Goal: Information Seeking & Learning: Learn about a topic

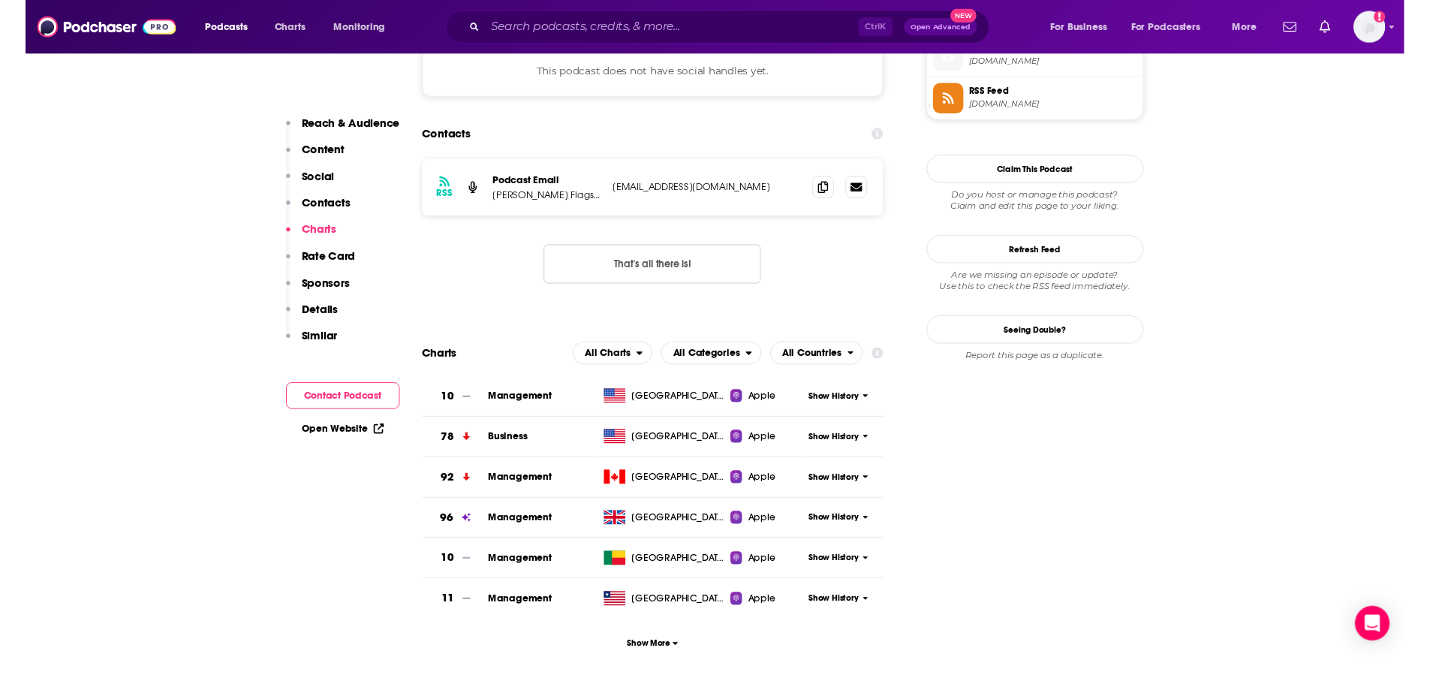
scroll to position [1351, 0]
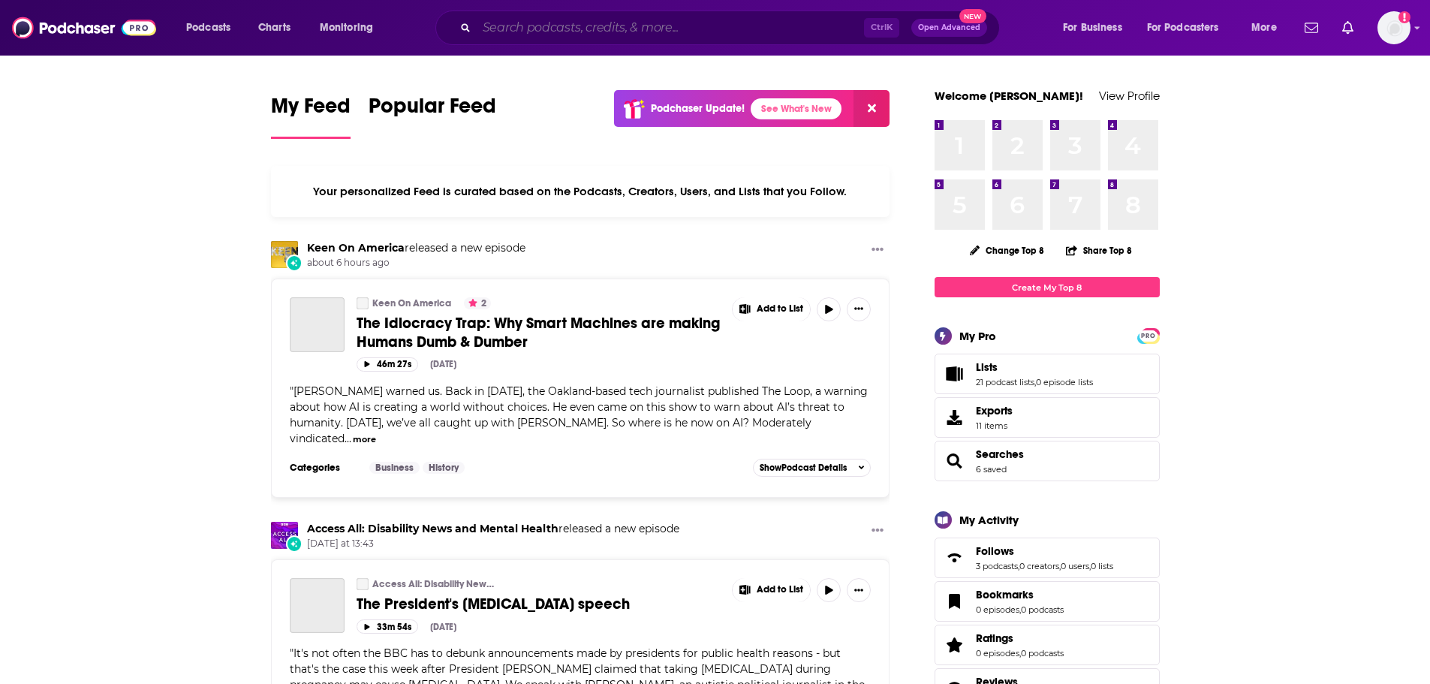
click at [546, 21] on input "Search podcasts, credits, & more..." at bounding box center [670, 28] width 387 height 24
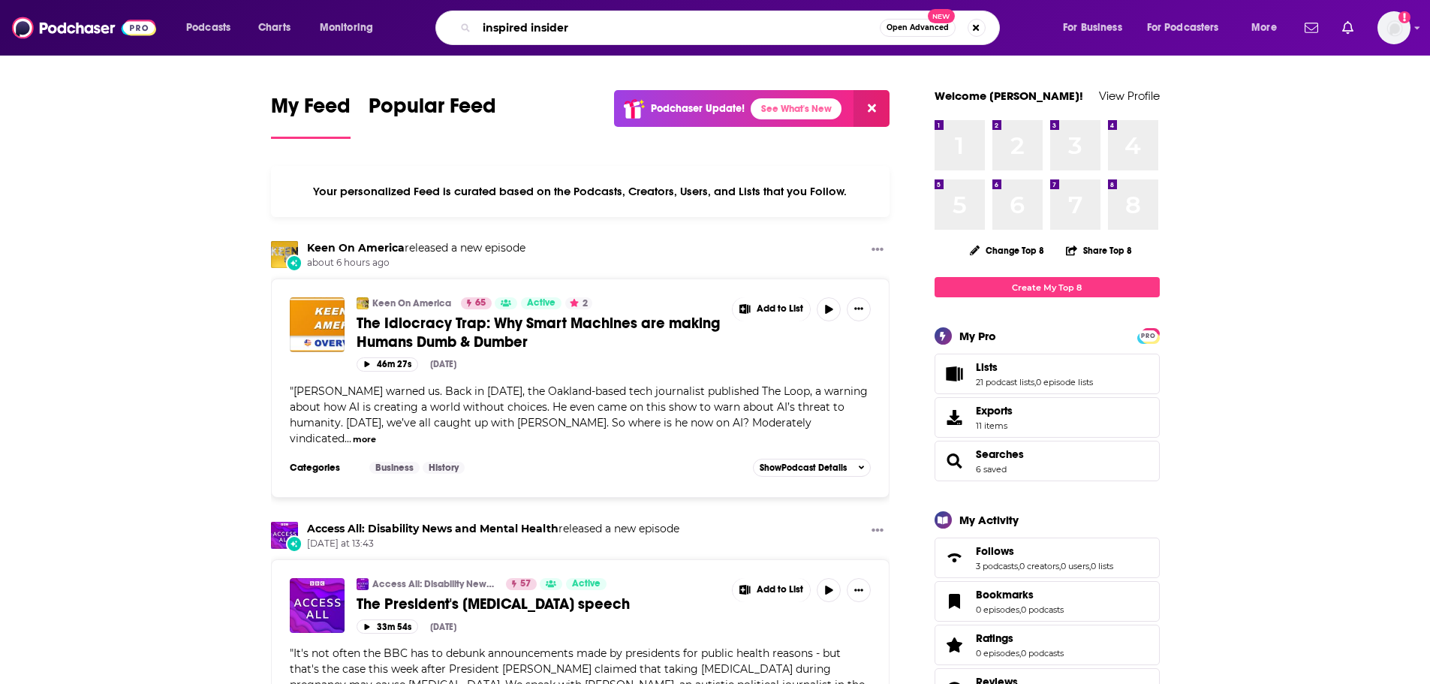
type input "inspired insider"
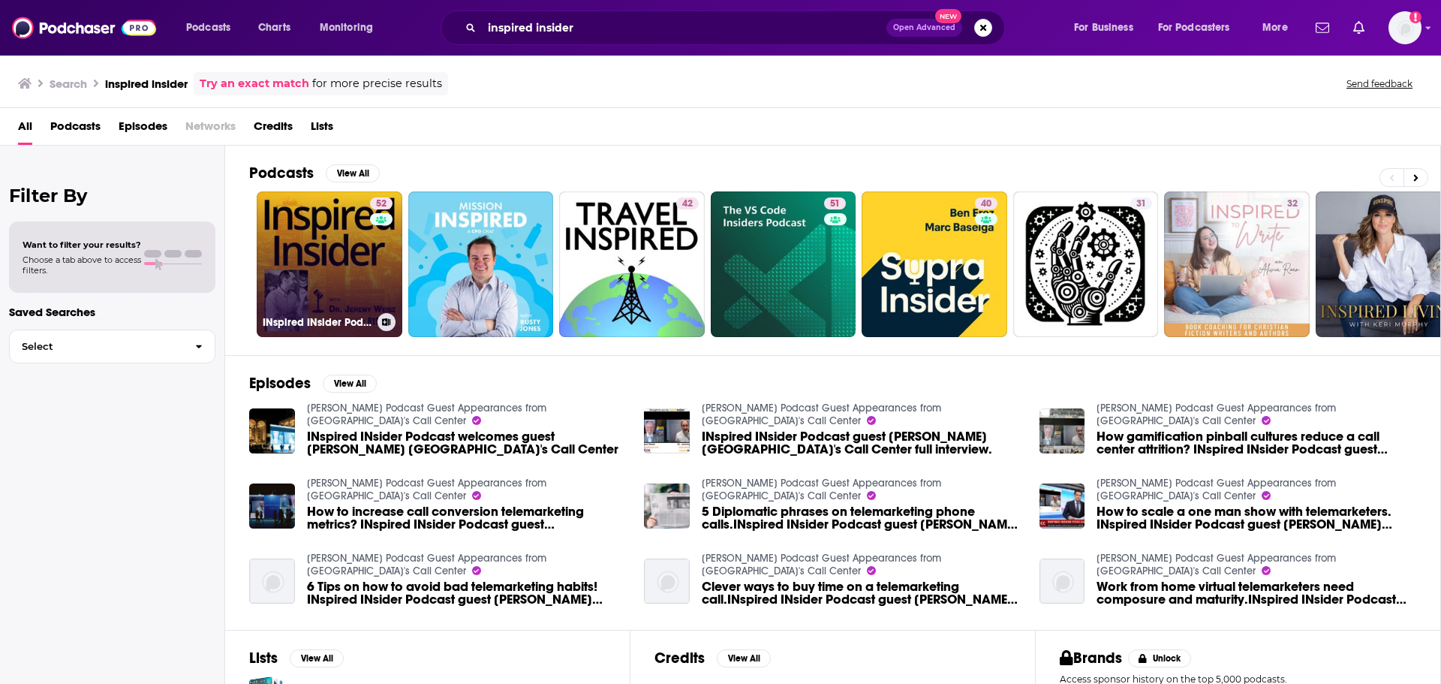
click at [362, 276] on link "52 INspired INsider Podcast" at bounding box center [330, 264] width 146 height 146
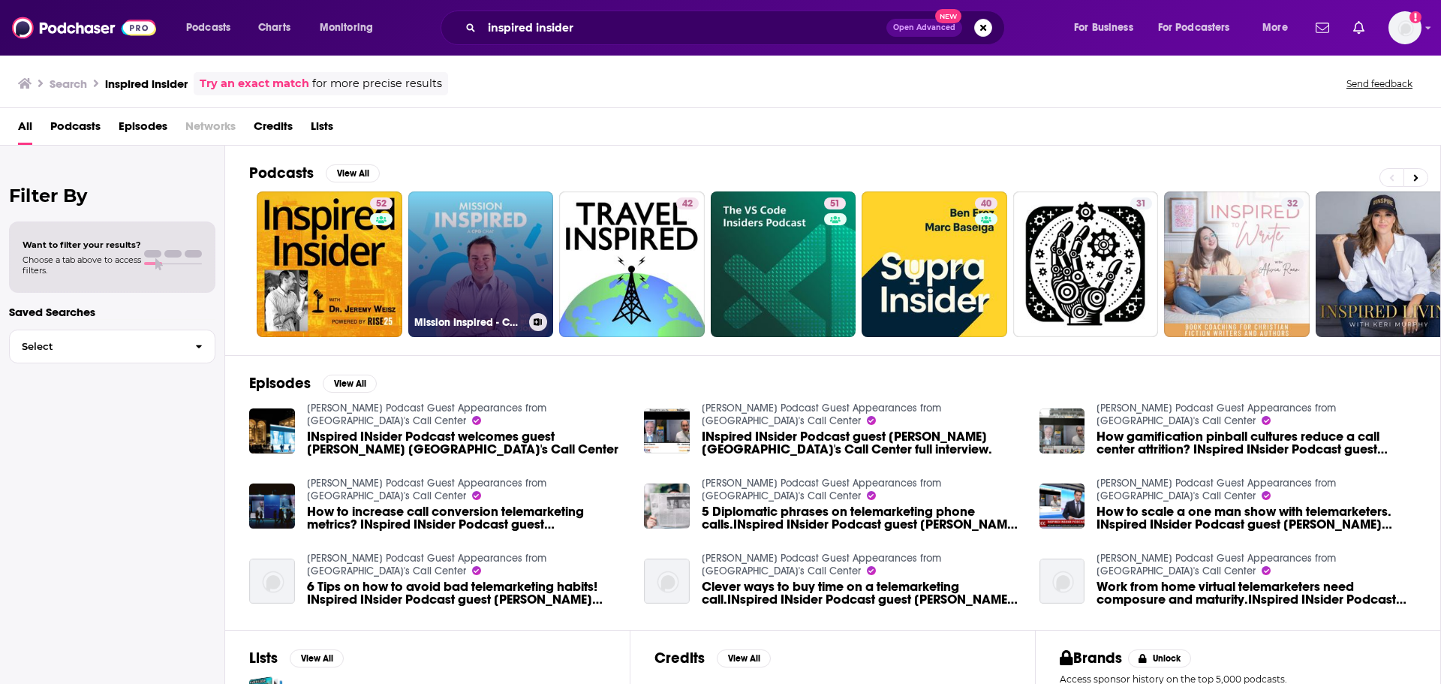
click at [523, 269] on link "Mission Inspired - CPG Insider Podcast" at bounding box center [481, 264] width 146 height 146
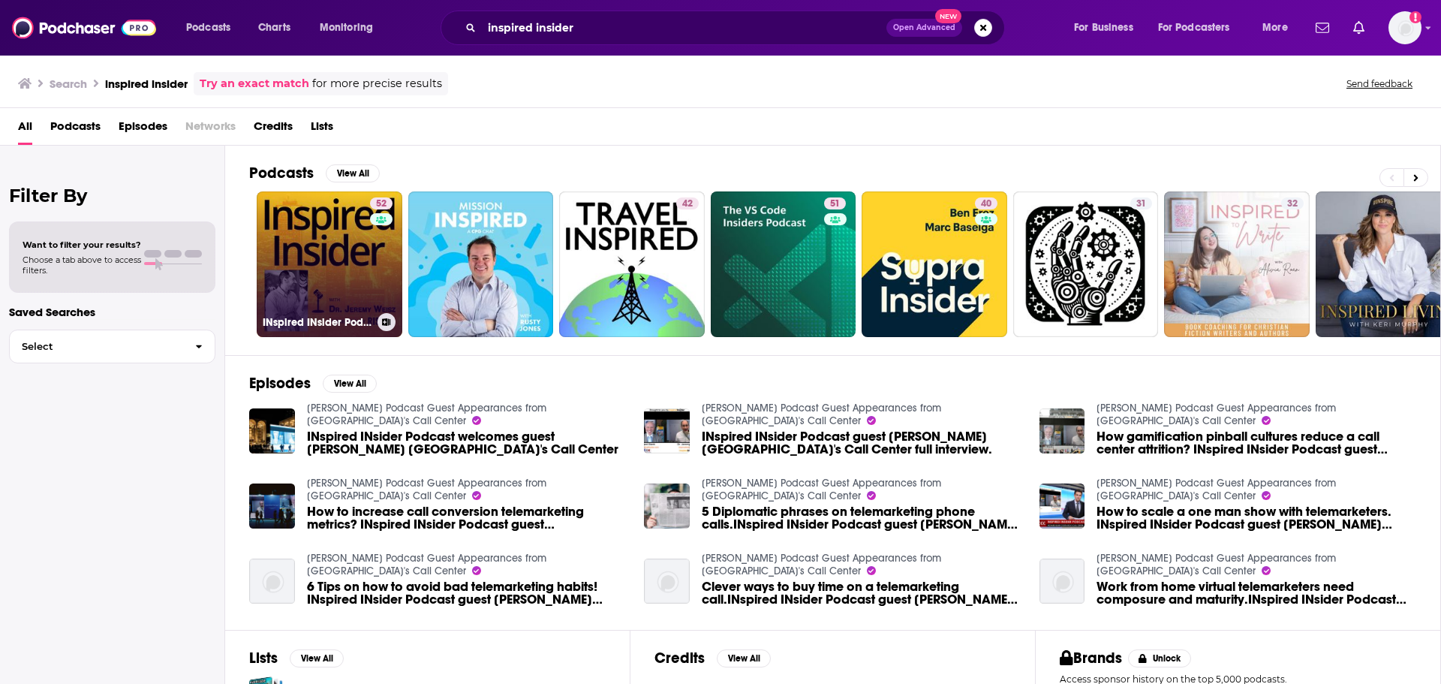
click at [317, 242] on link "52 INspired INsider Podcast" at bounding box center [330, 264] width 146 height 146
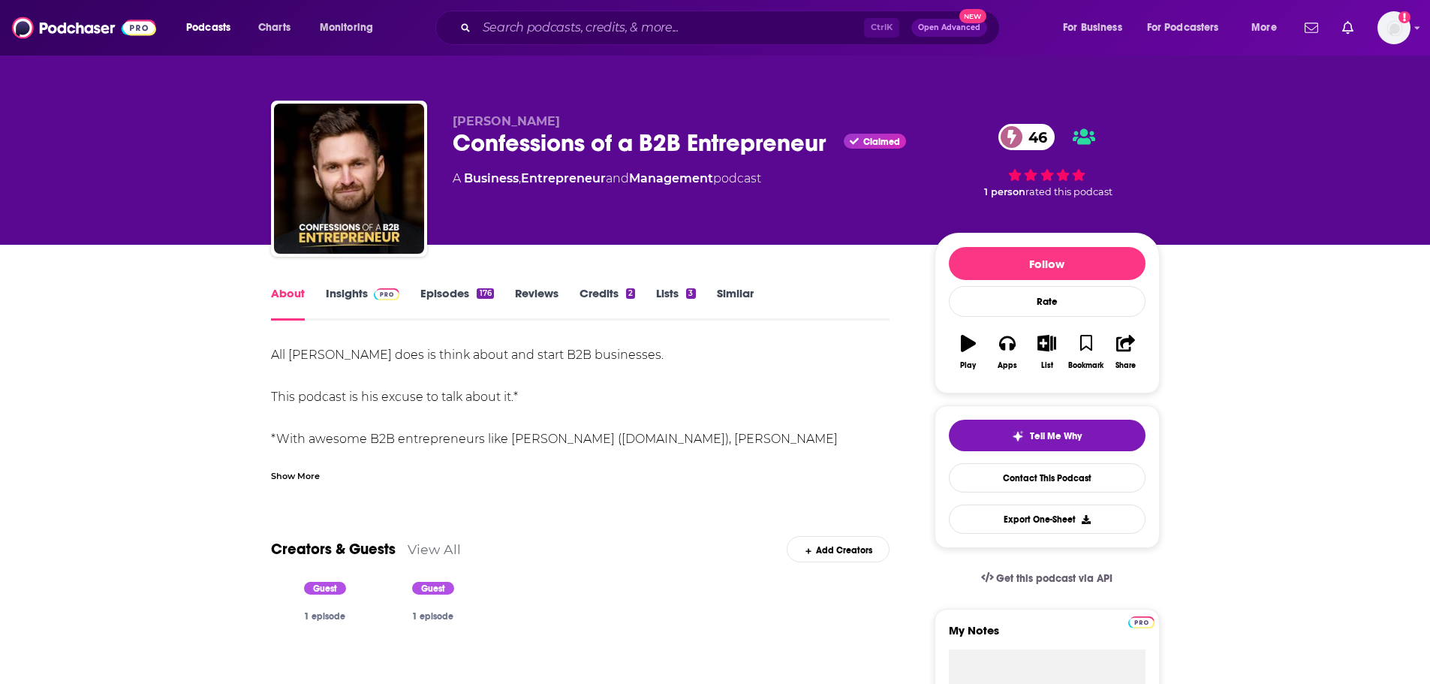
click at [358, 287] on link "Insights" at bounding box center [363, 303] width 74 height 35
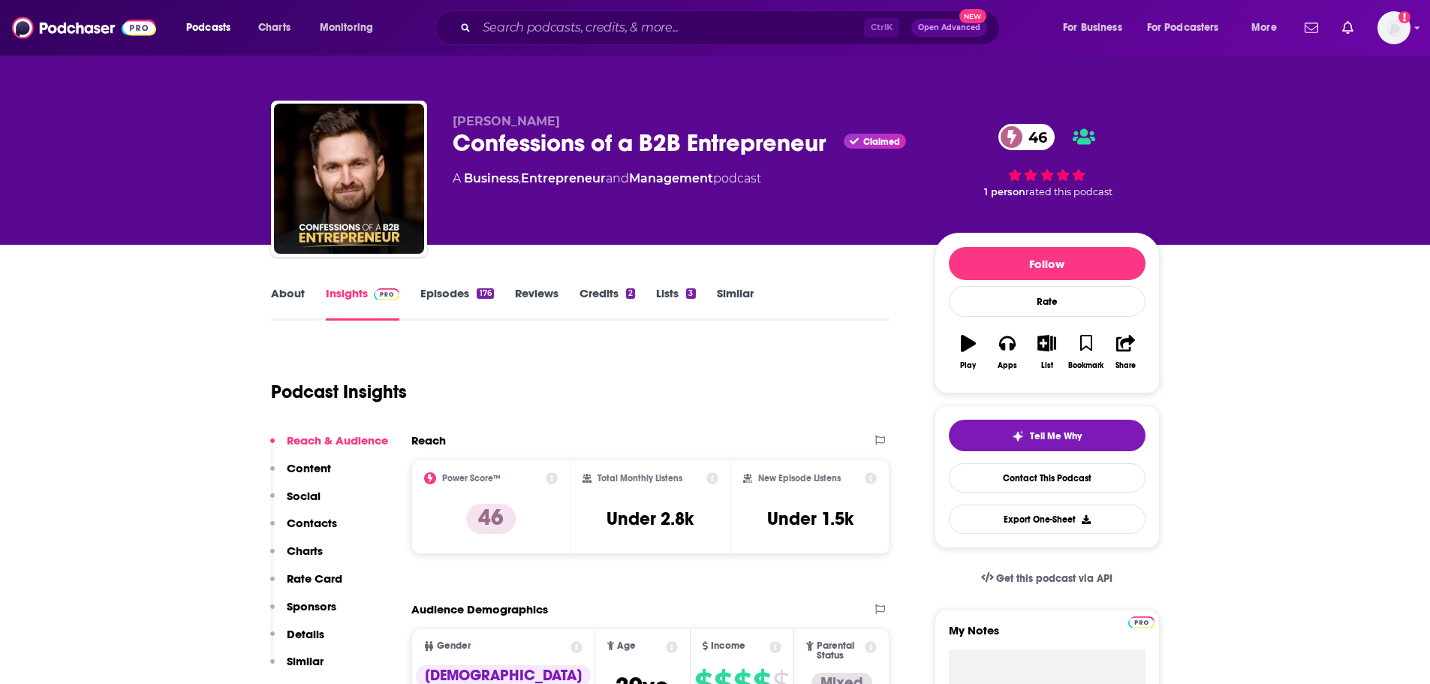
click at [687, 144] on div "Confessions of a B2B Entrepreneur Claimed 46" at bounding box center [682, 142] width 458 height 29
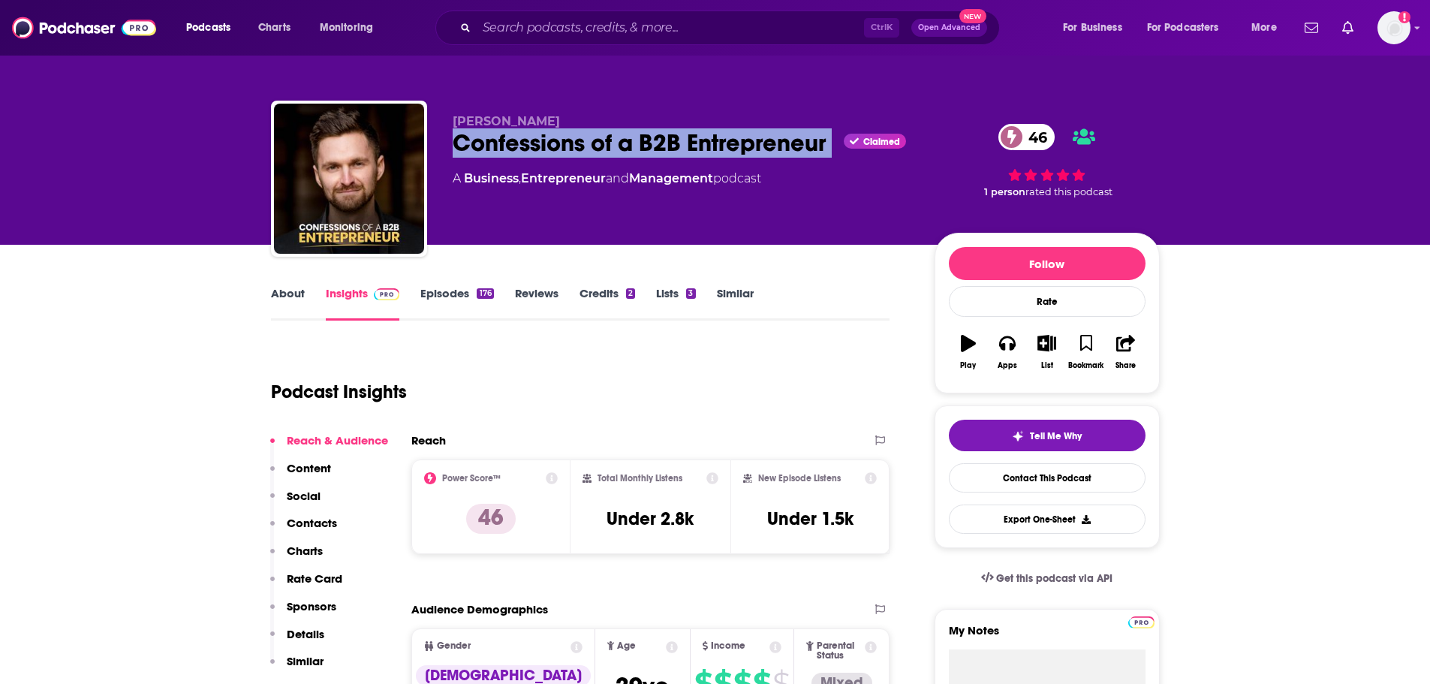
copy div "Confessions of a B2B Entrepreneur"
